Goal: Check status: Check status

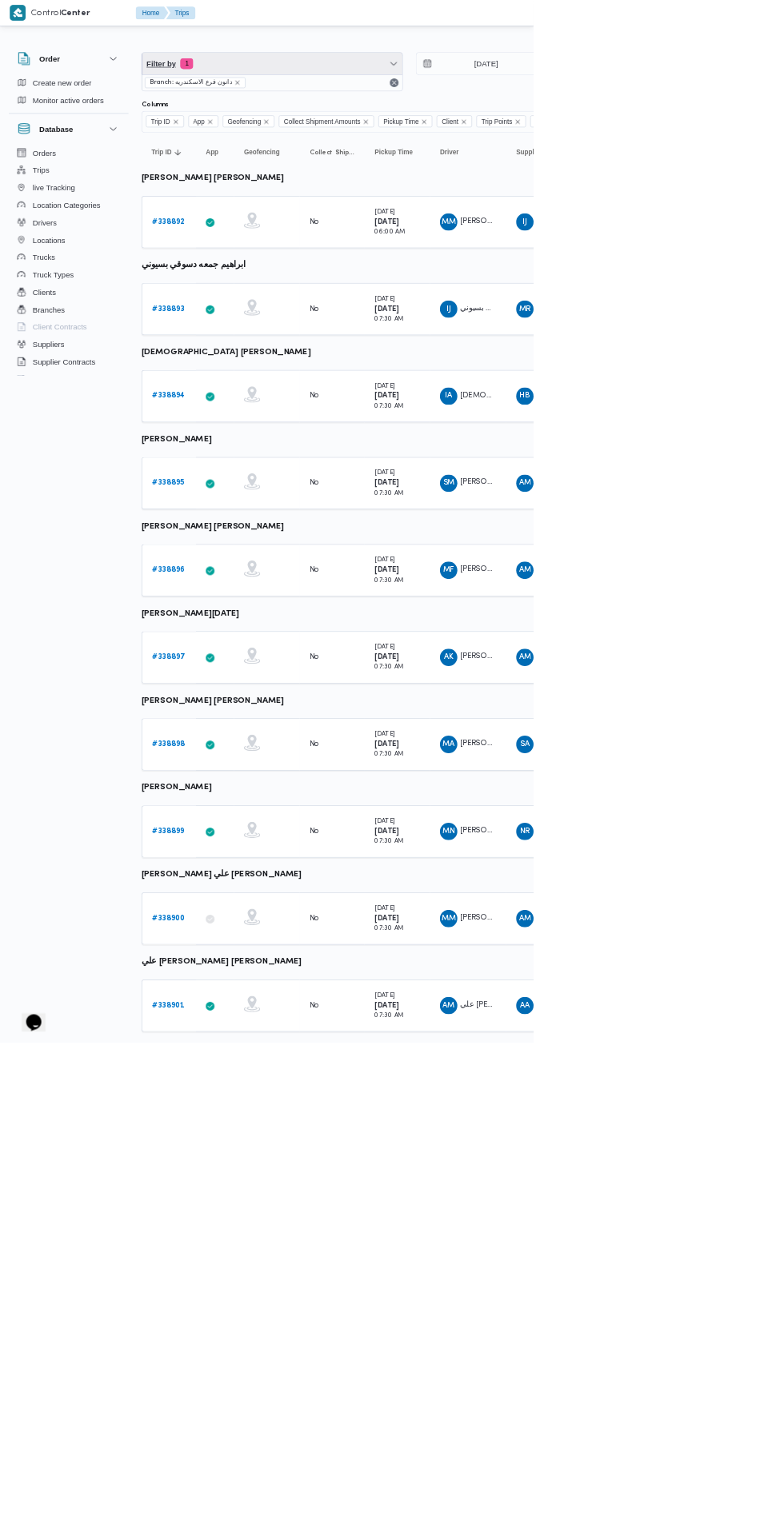
click at [436, 86] on span "Filter by 1" at bounding box center [399, 93] width 382 height 32
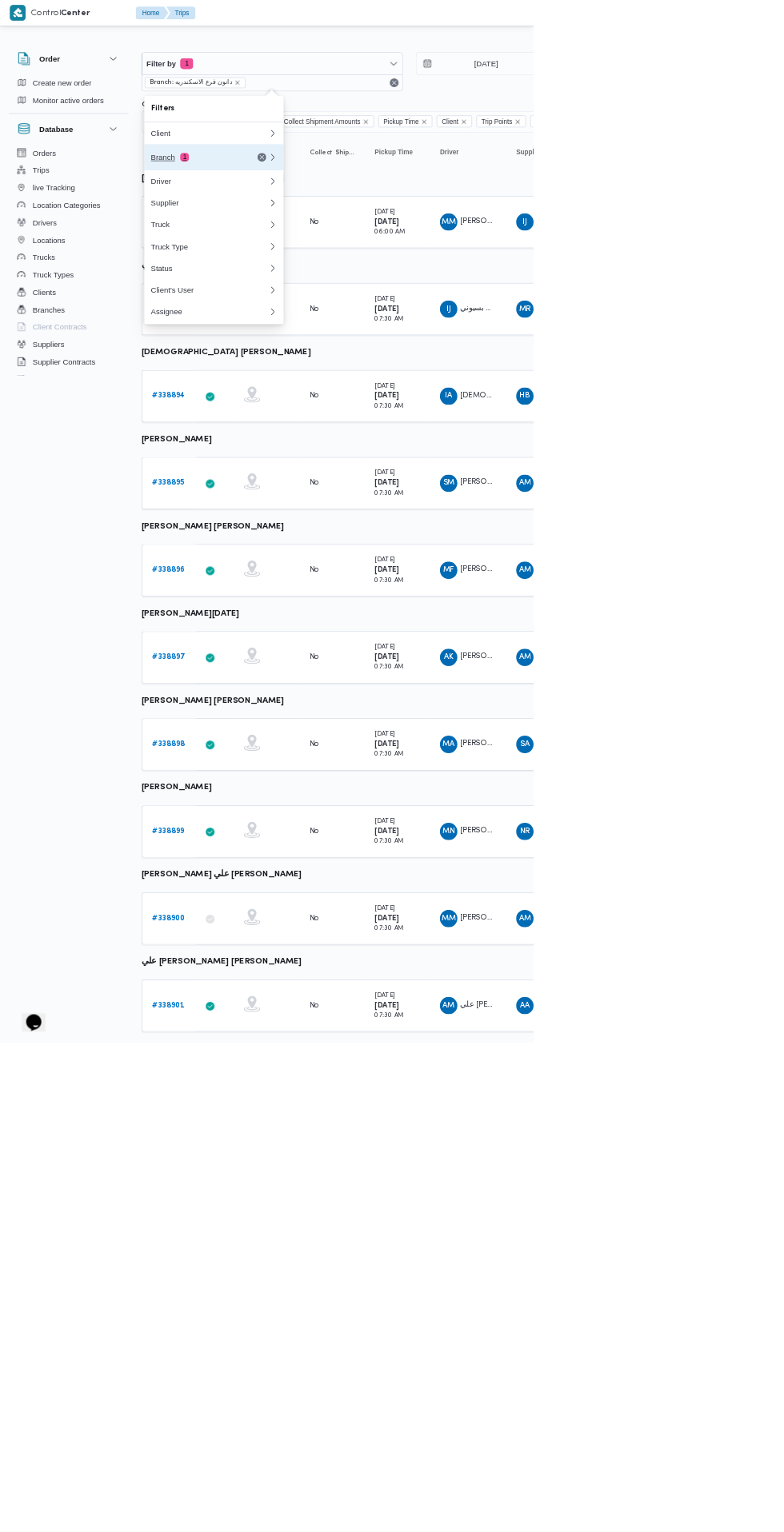
click at [321, 225] on div "Branch 1" at bounding box center [288, 231] width 135 height 13
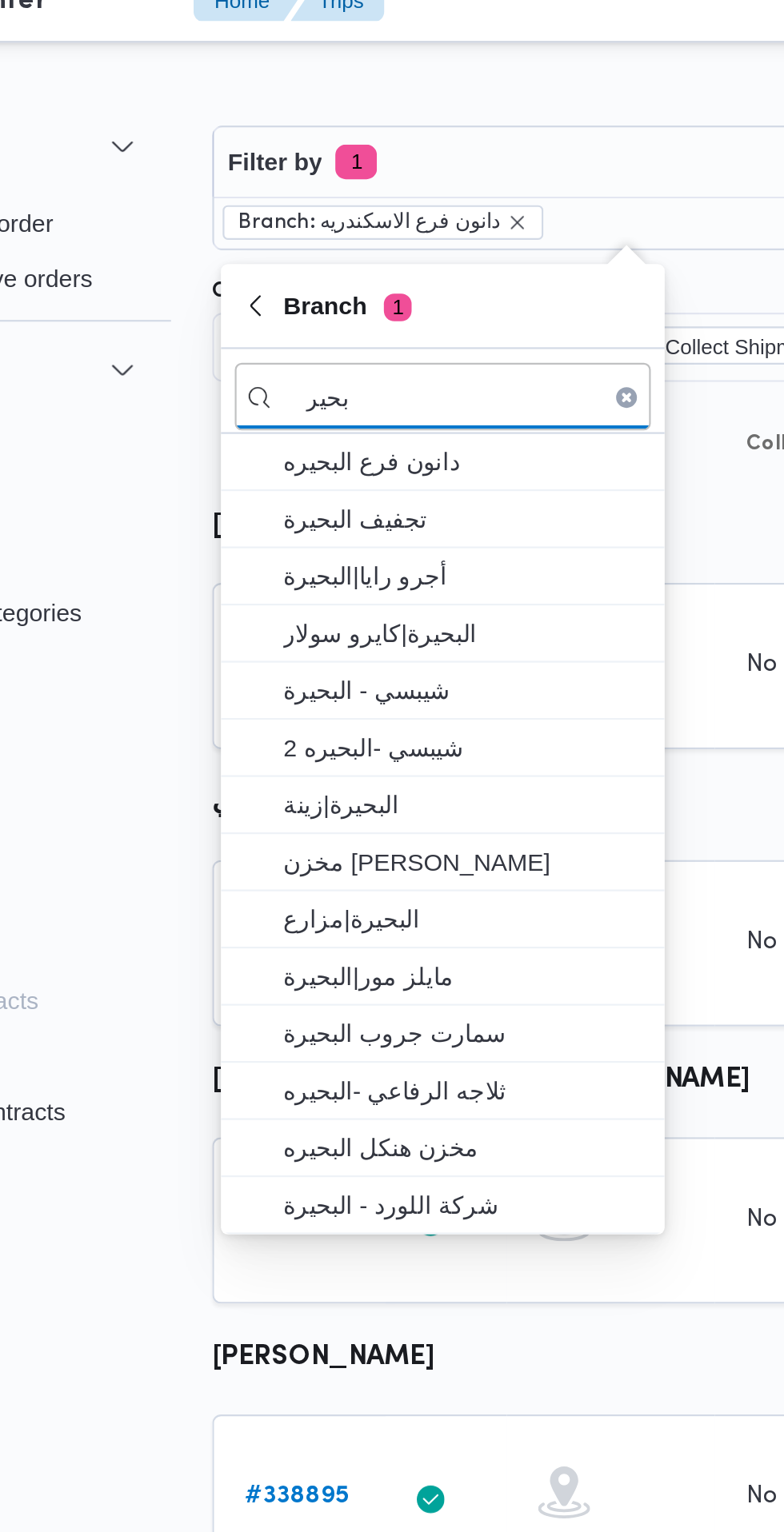
type input "بحير"
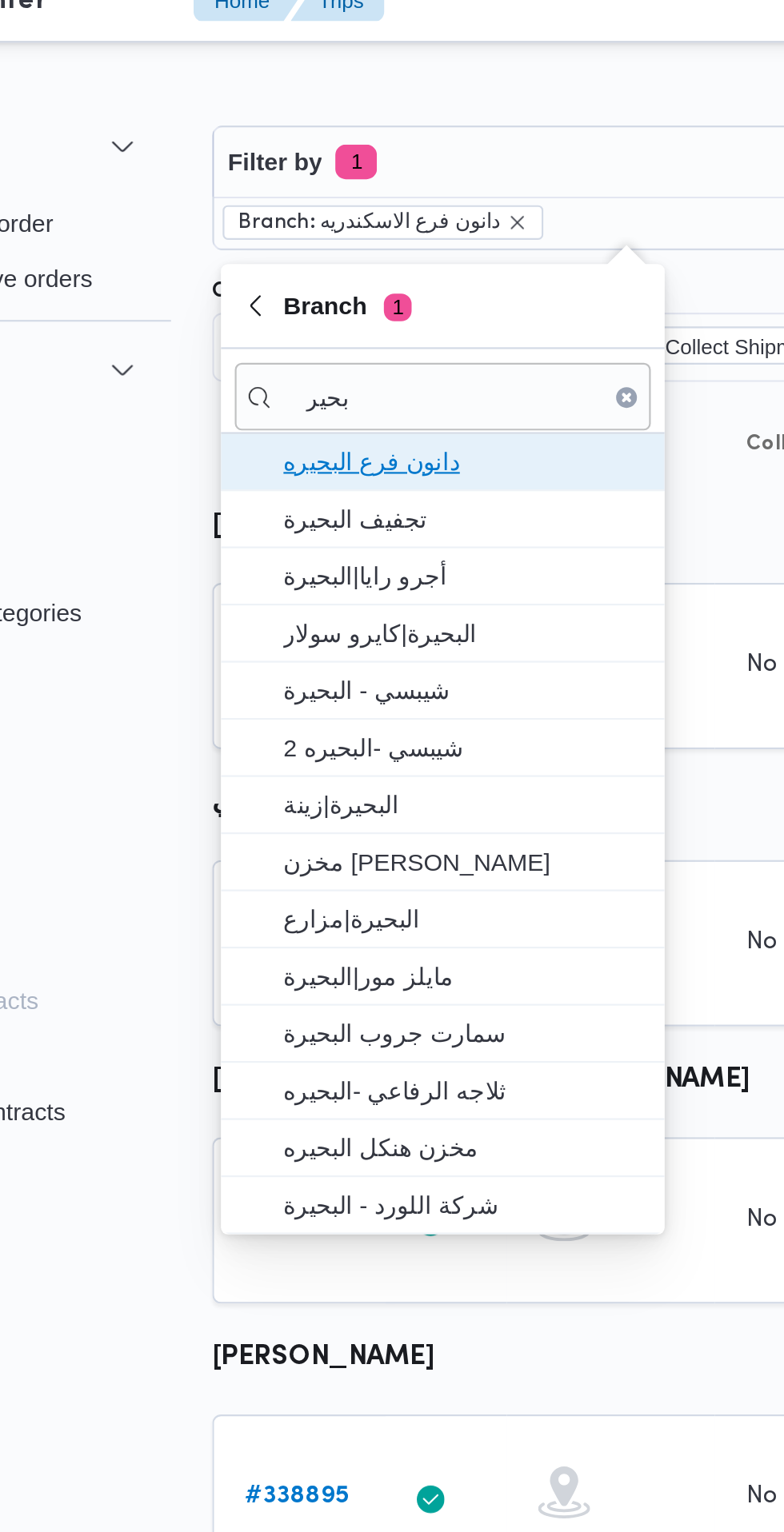
click at [353, 237] on span "دانون فرع البحيره" at bounding box center [323, 232] width 166 height 20
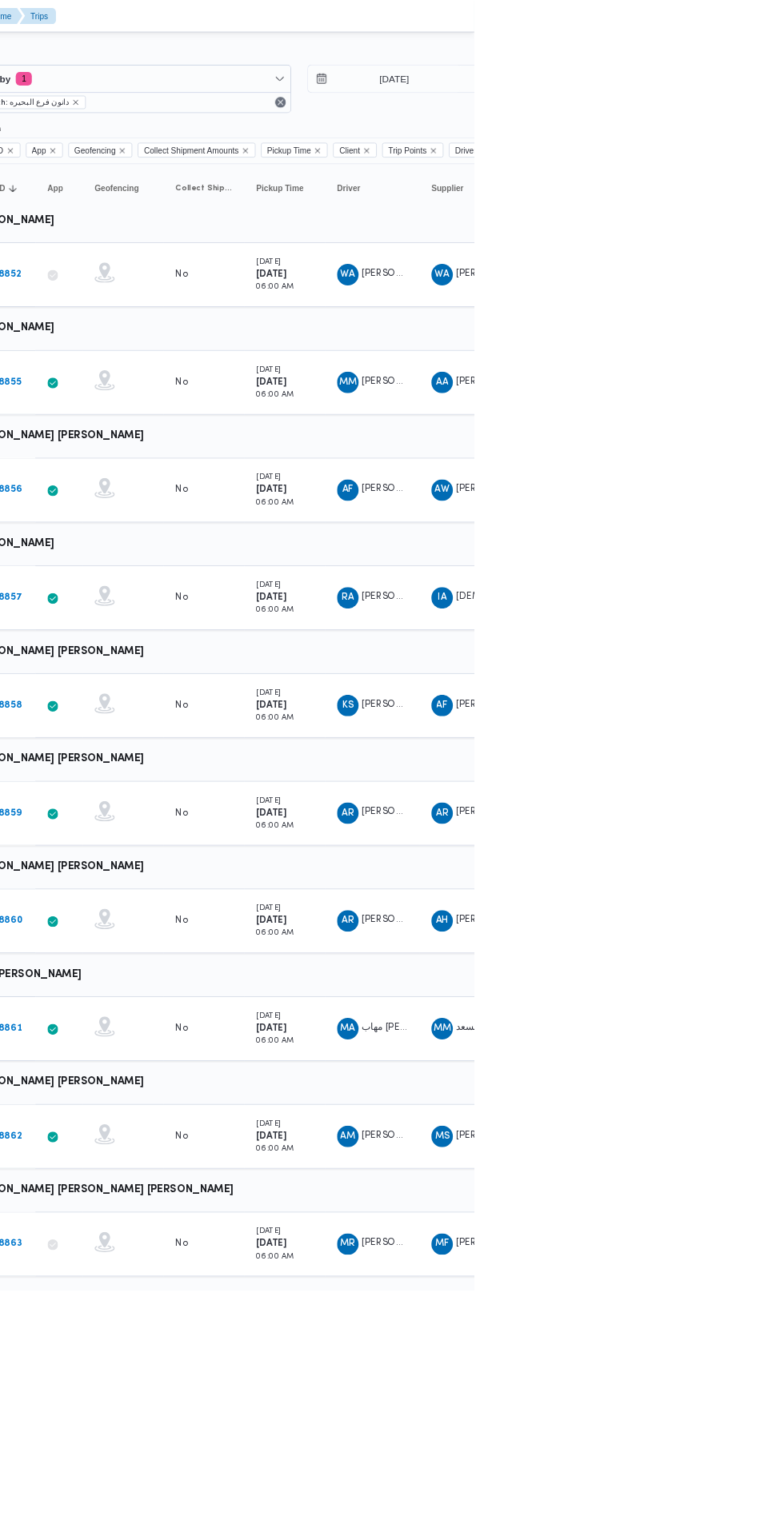
scroll to position [0, 25]
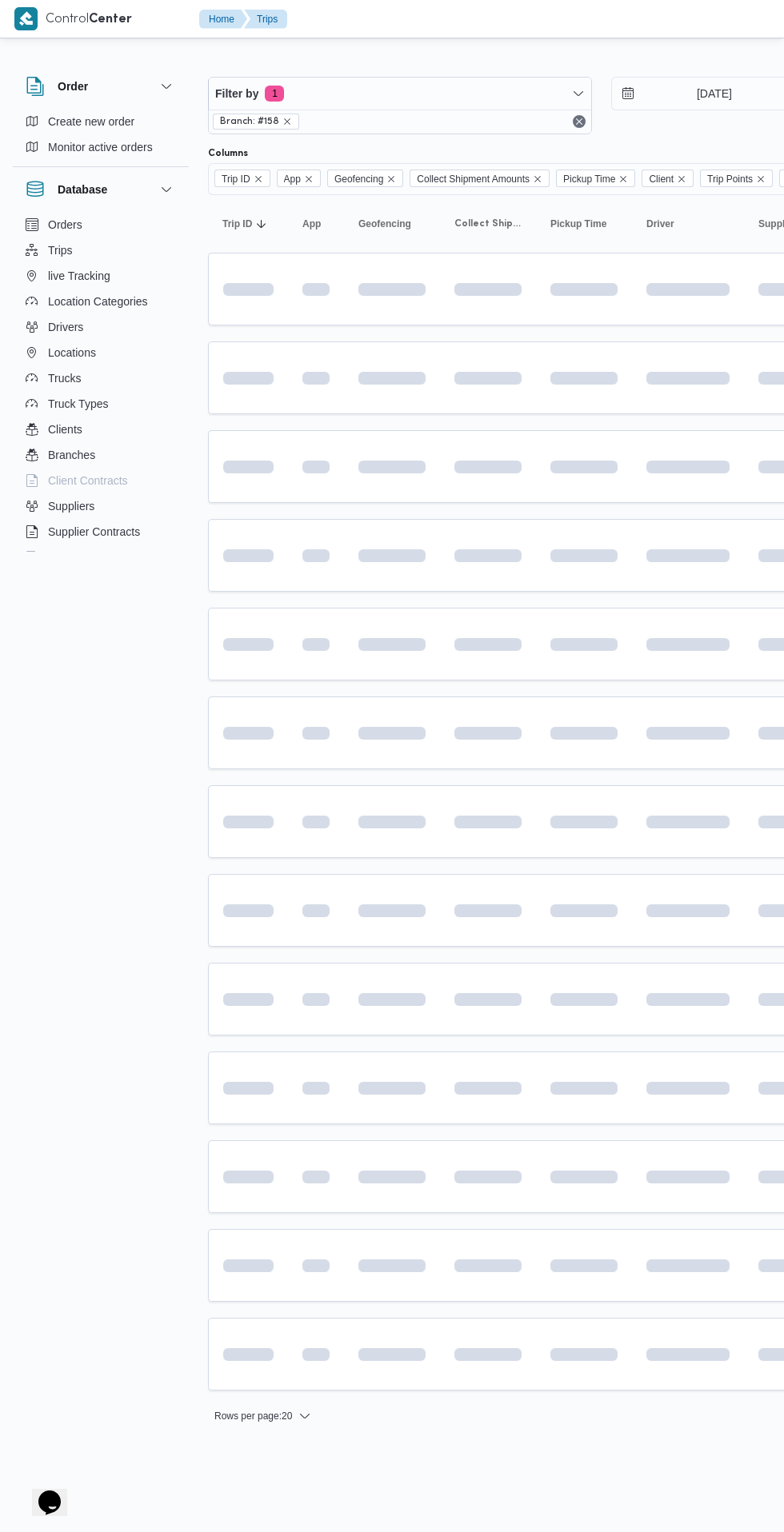
scroll to position [0, 25]
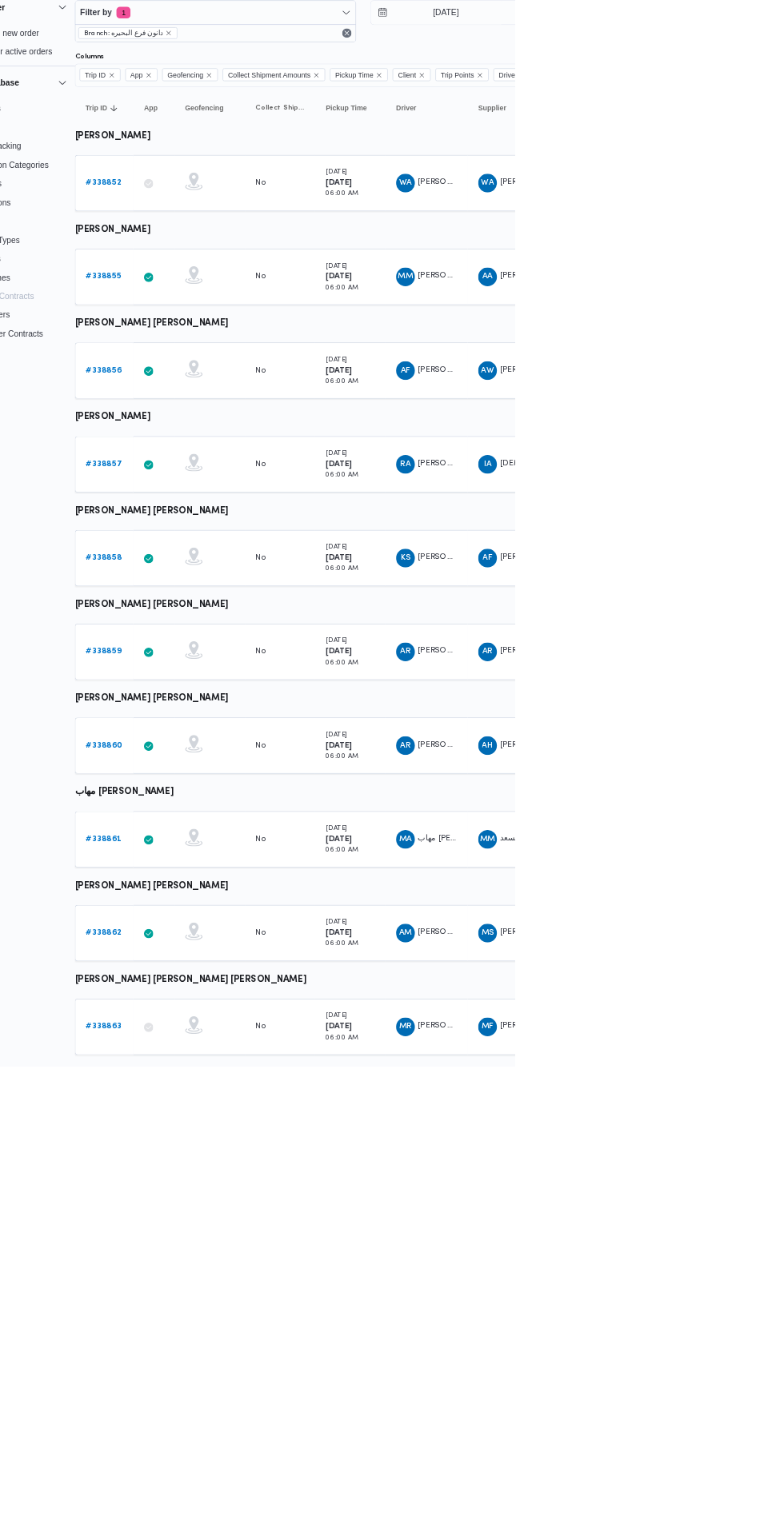
click at [232, 332] on link "# 338852" at bounding box center [222, 326] width 48 height 20
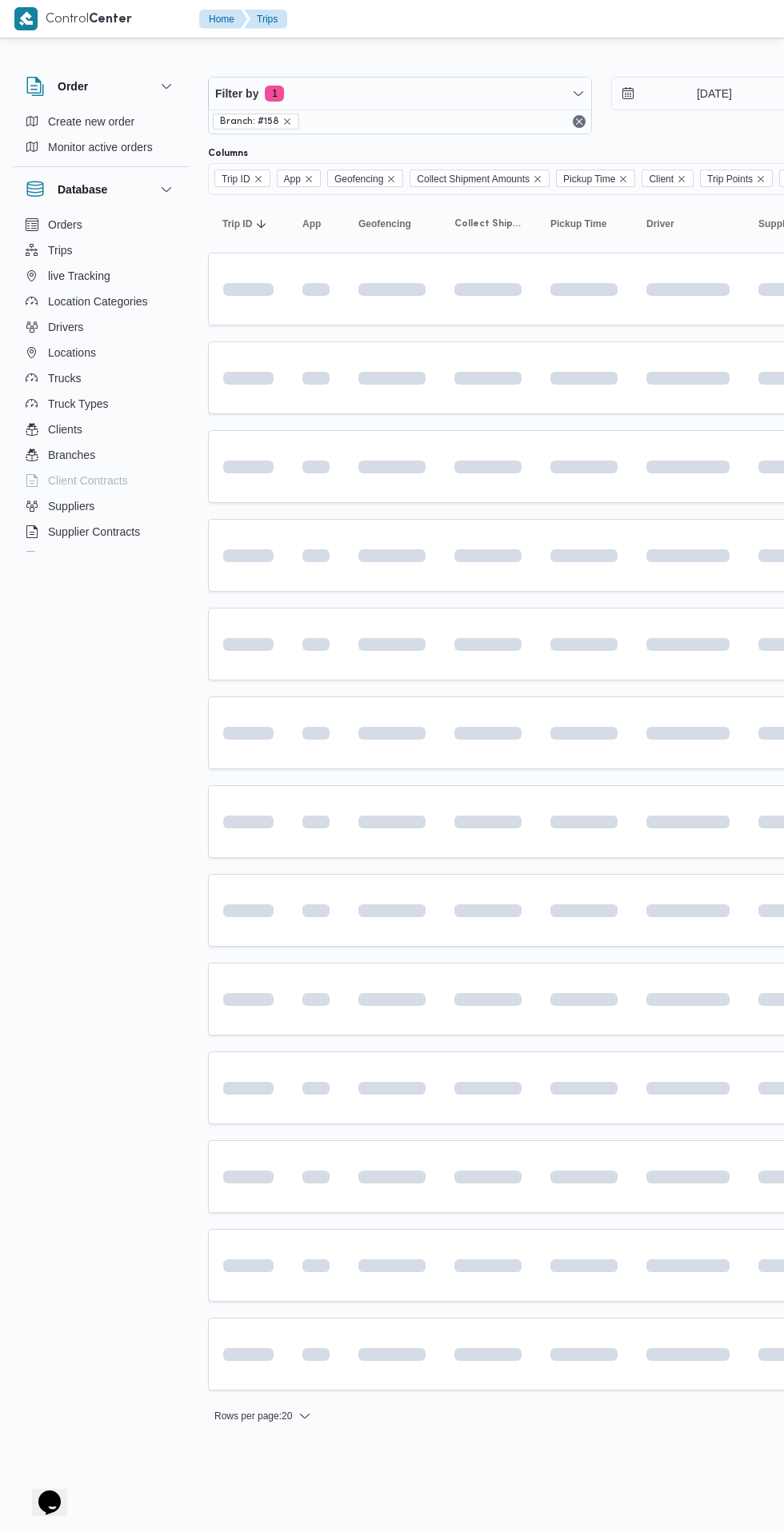
scroll to position [0, 25]
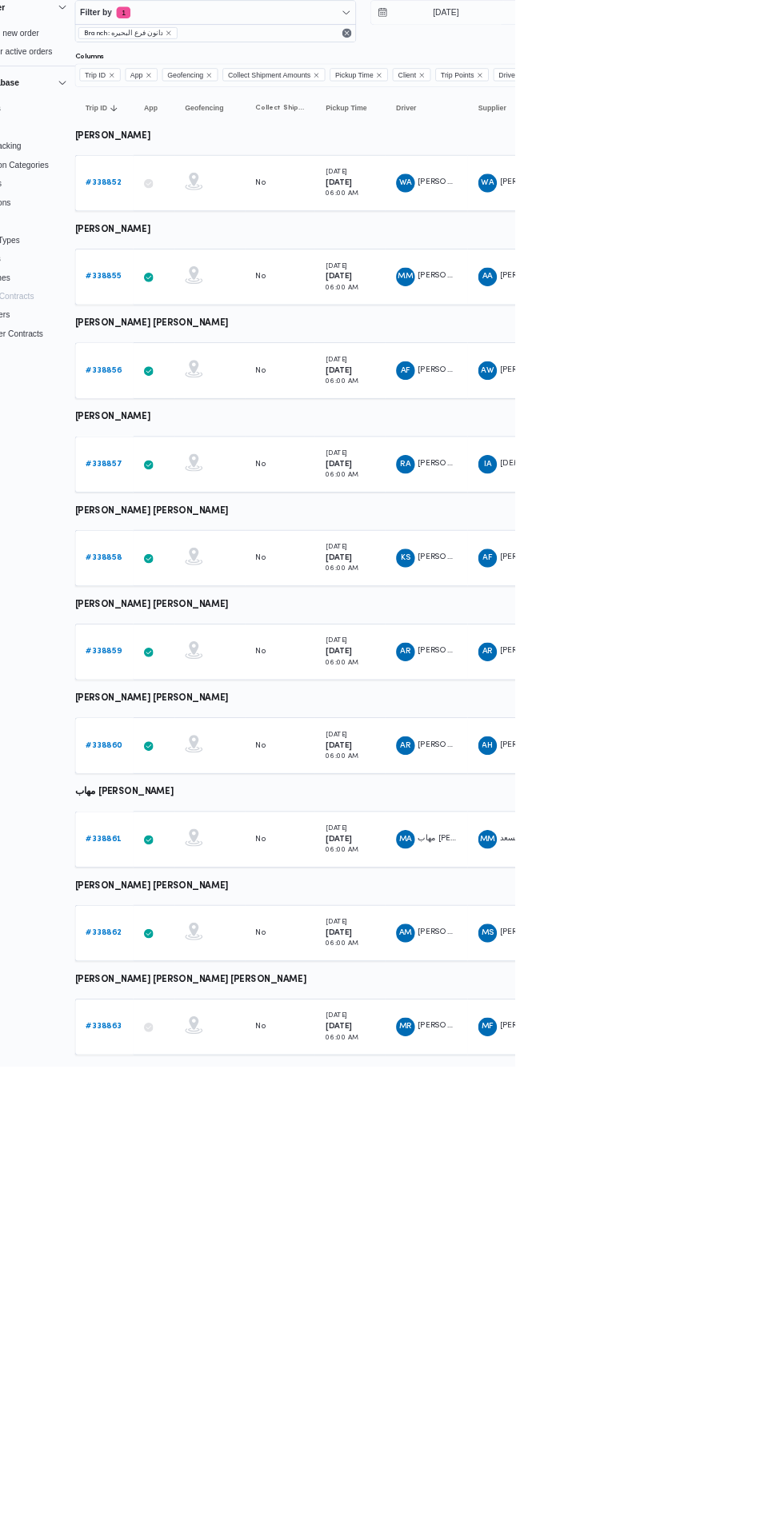
click at [240, 332] on link "# 338852" at bounding box center [222, 326] width 48 height 20
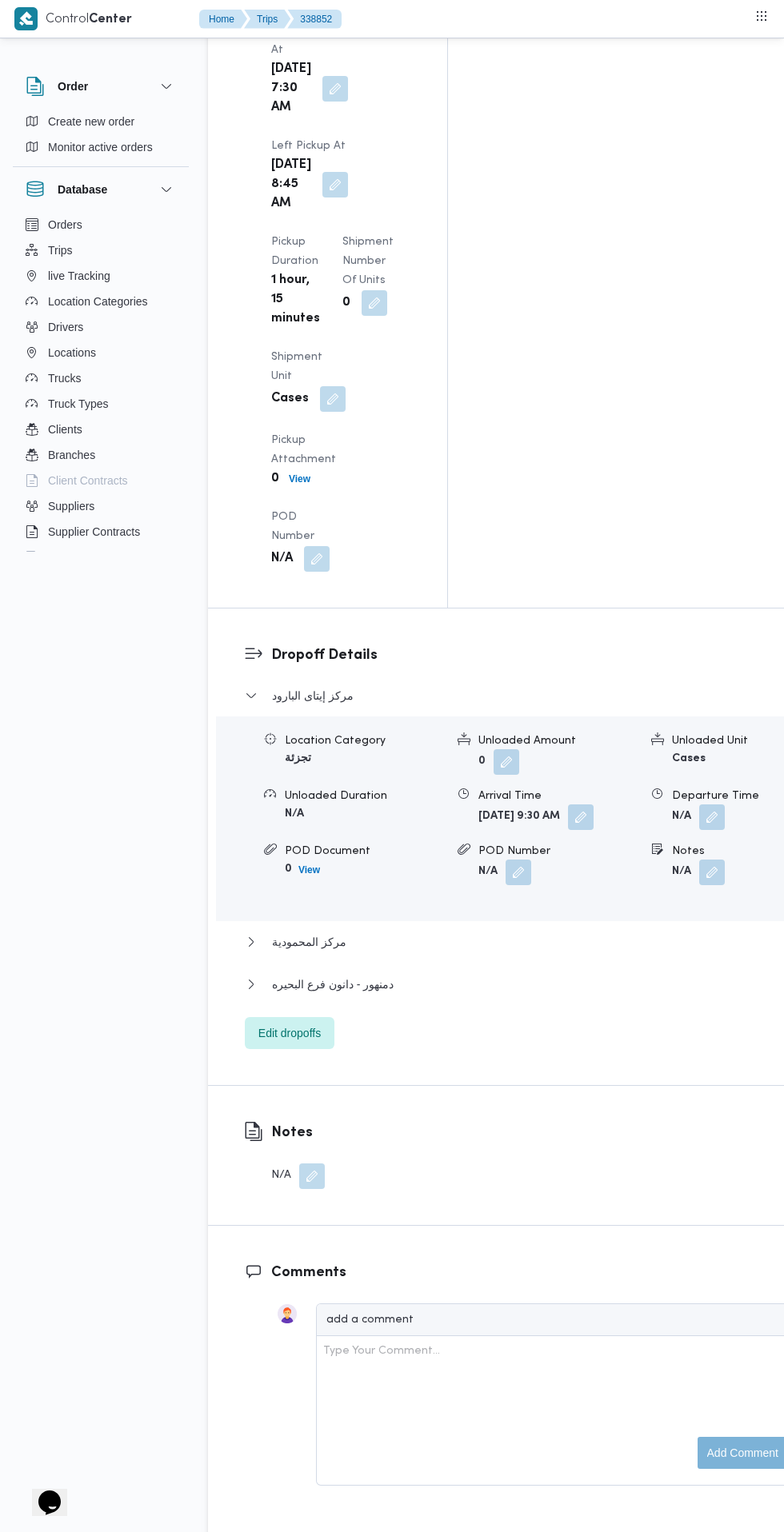
scroll to position [2196, 0]
